Goal: Task Accomplishment & Management: Manage account settings

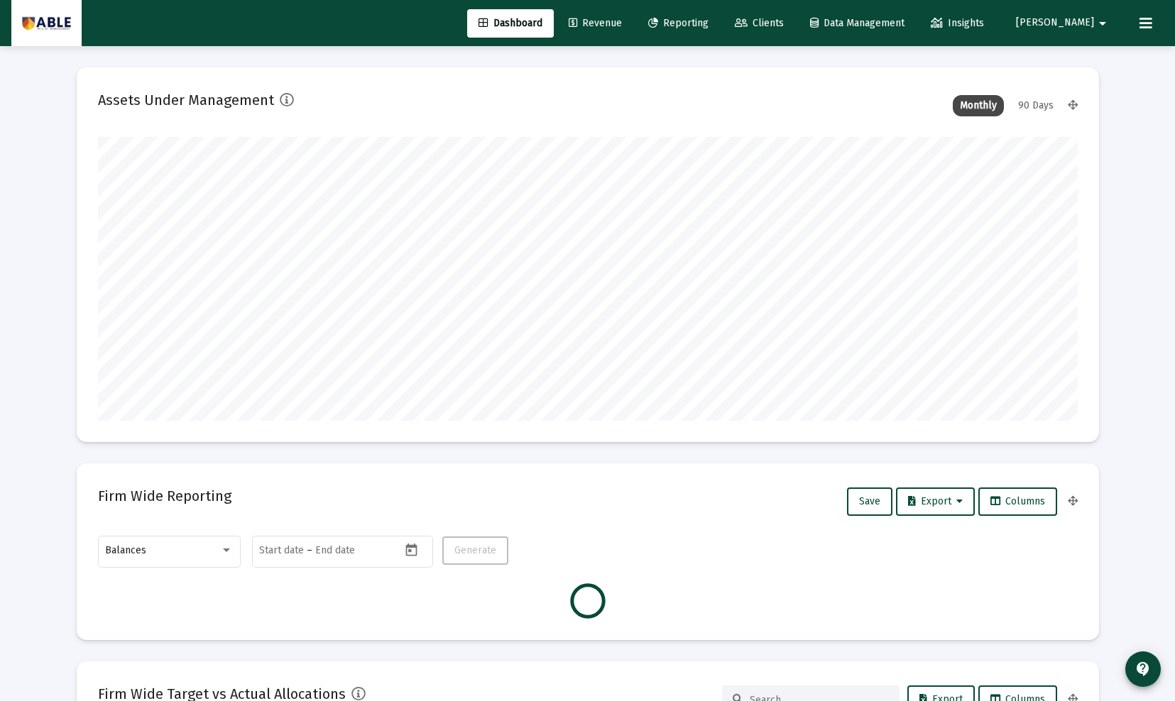
scroll to position [284, 527]
type input "[DATE]"
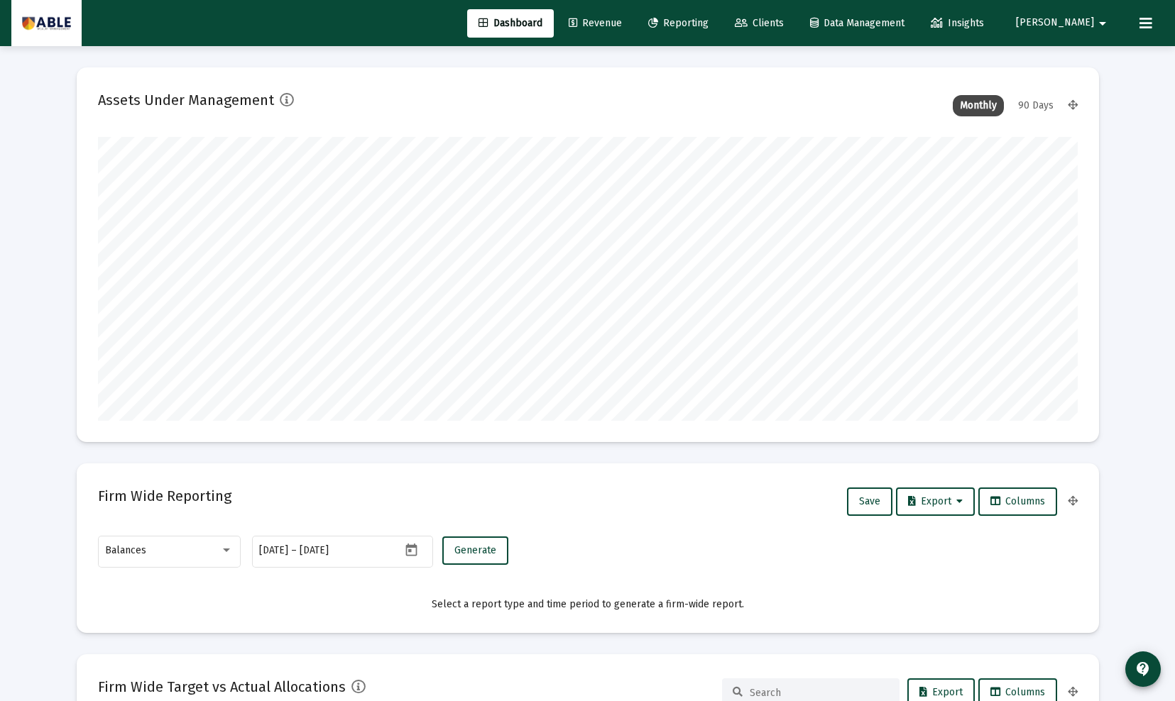
scroll to position [284, 458]
click at [784, 22] on span "Clients" at bounding box center [759, 23] width 49 height 12
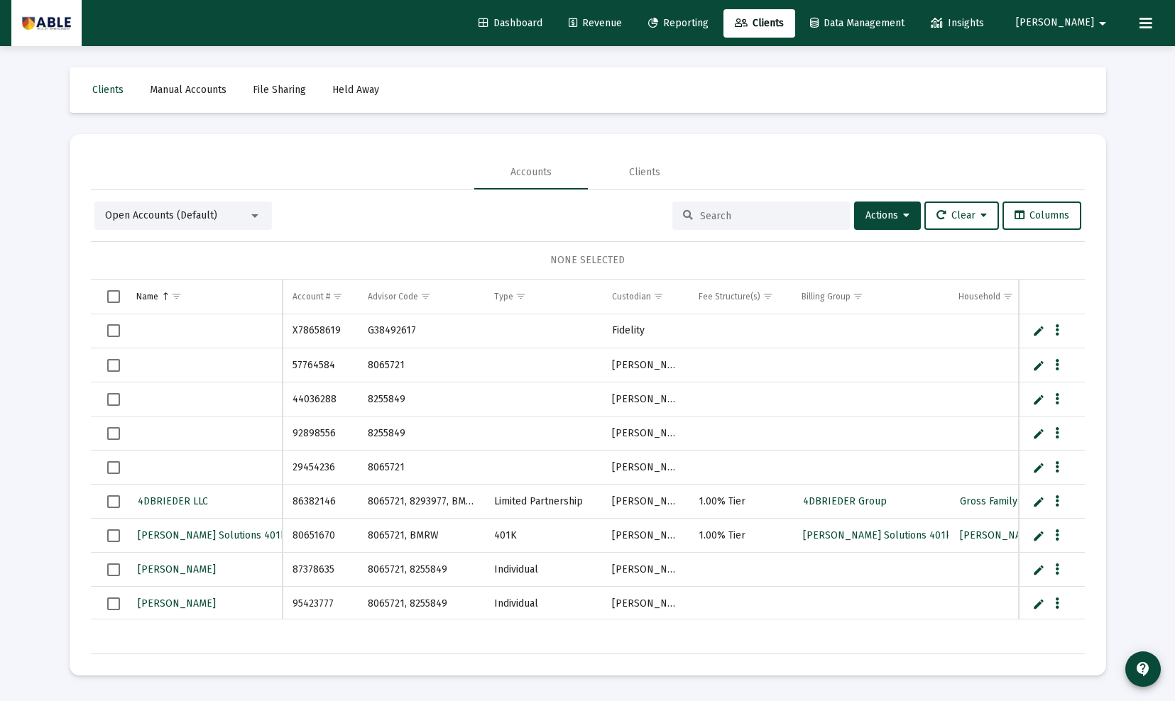
click at [751, 225] on div at bounding box center [760, 216] width 177 height 28
click at [741, 214] on input at bounding box center [769, 216] width 139 height 12
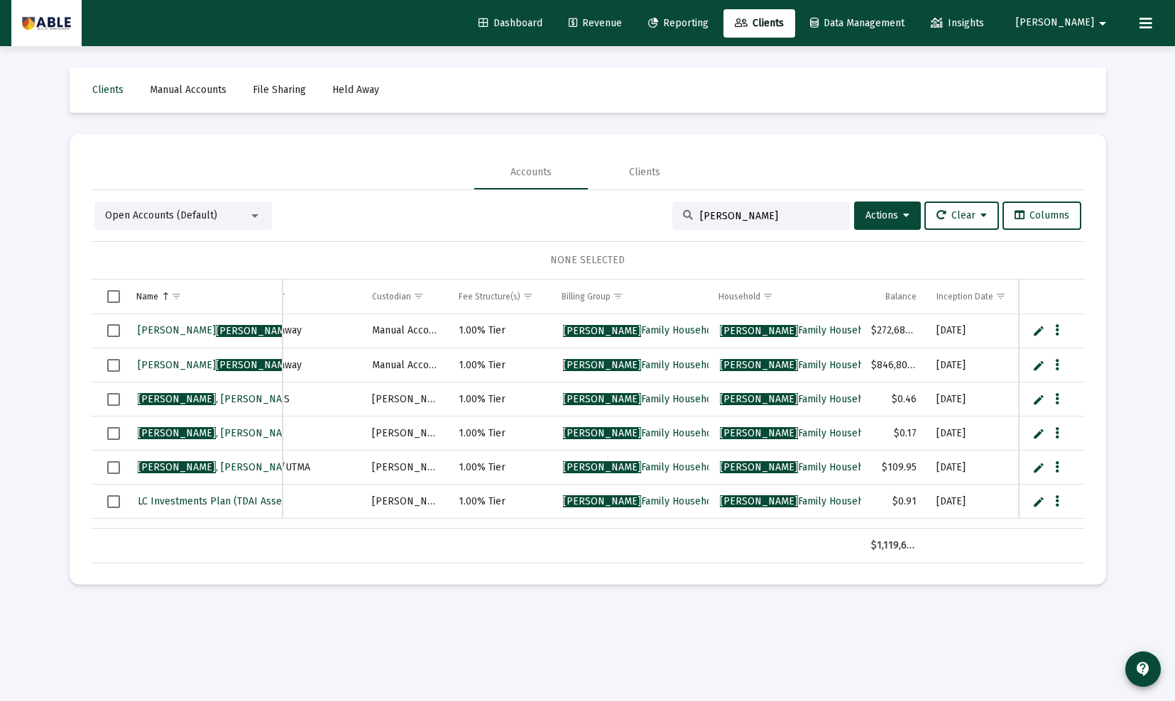
scroll to position [0, 230]
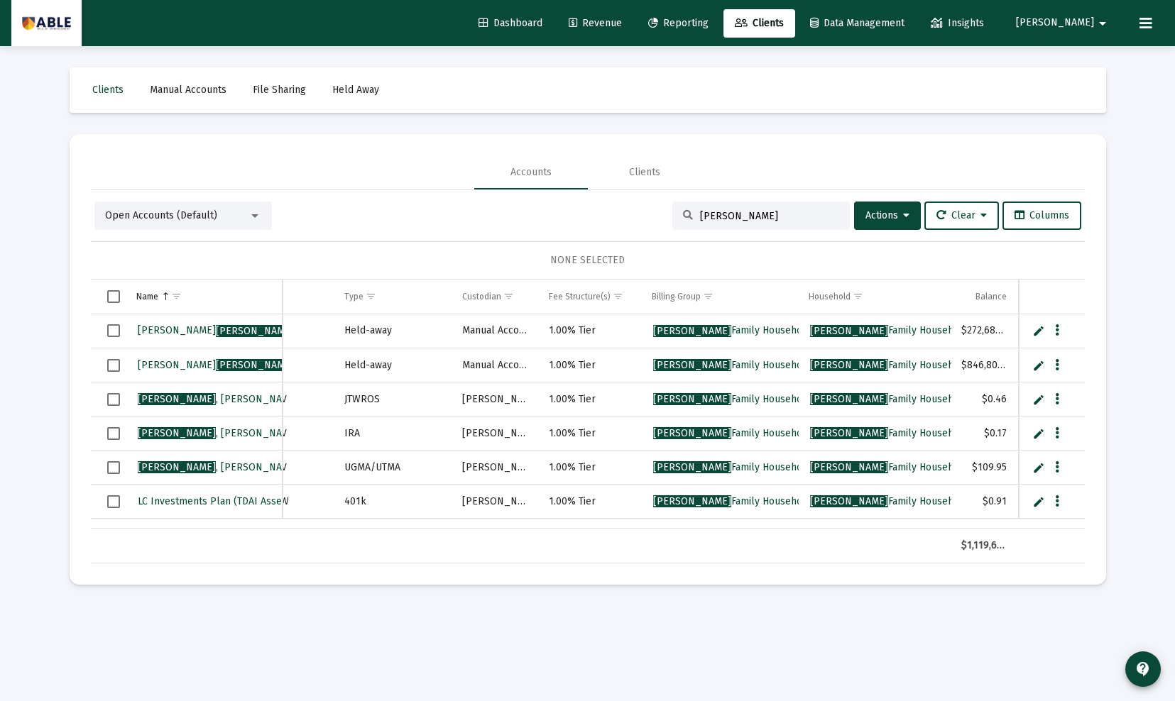
type input "[PERSON_NAME]"
click at [110, 503] on span "Select row" at bounding box center [113, 501] width 13 height 13
click at [1055, 502] on icon "Data grid" at bounding box center [1057, 501] width 4 height 17
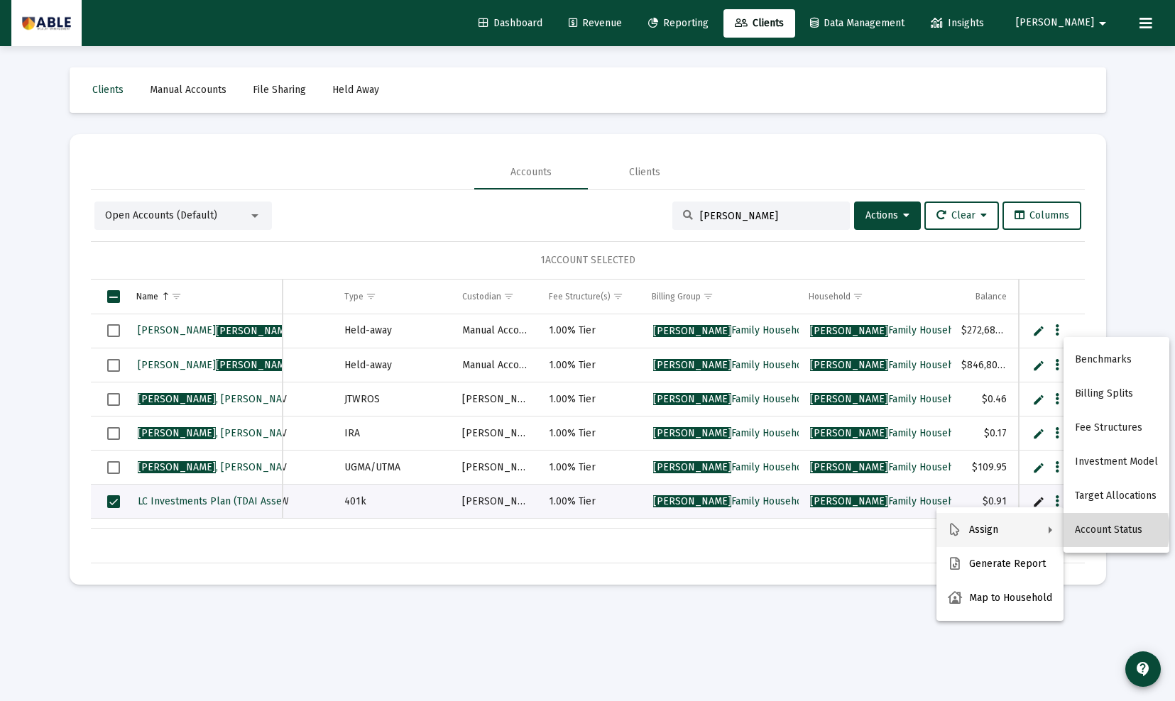
click at [1112, 530] on button "Account Status" at bounding box center [1116, 530] width 106 height 34
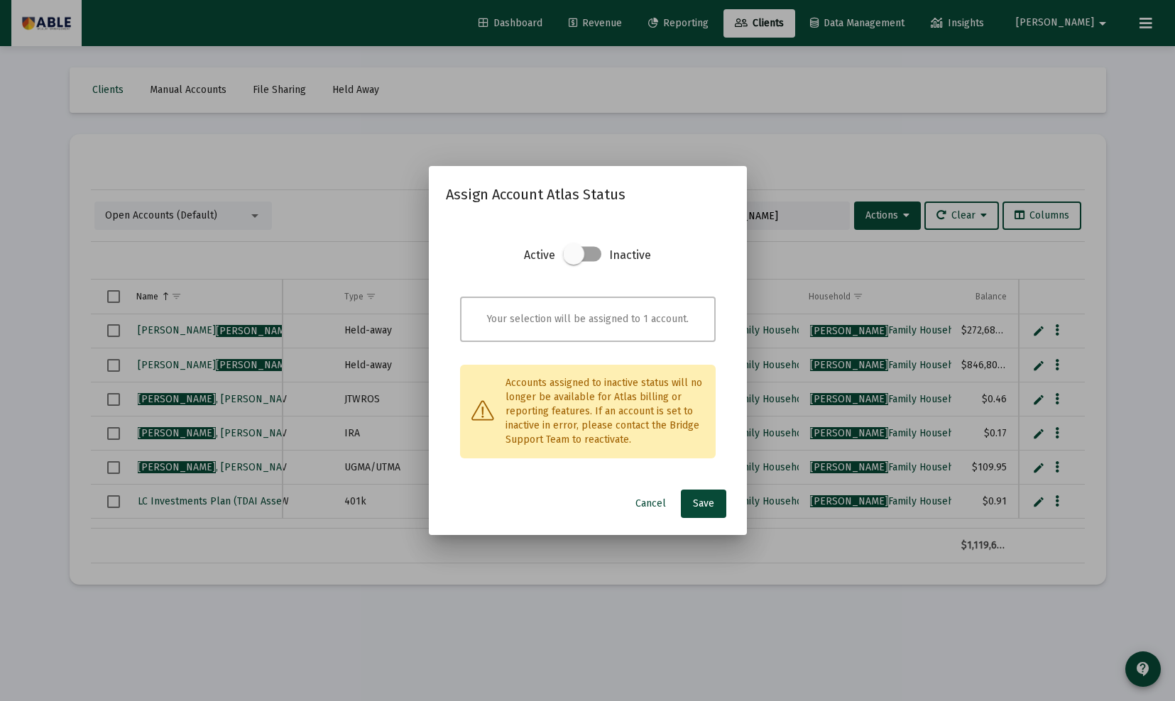
click at [588, 253] on span at bounding box center [582, 254] width 38 height 15
click at [574, 262] on input "checkbox" at bounding box center [573, 262] width 1 height 1
checkbox input "true"
click at [703, 502] on span "Save" at bounding box center [703, 504] width 21 height 12
